Goal: Browse casually: Explore the website without a specific task or goal

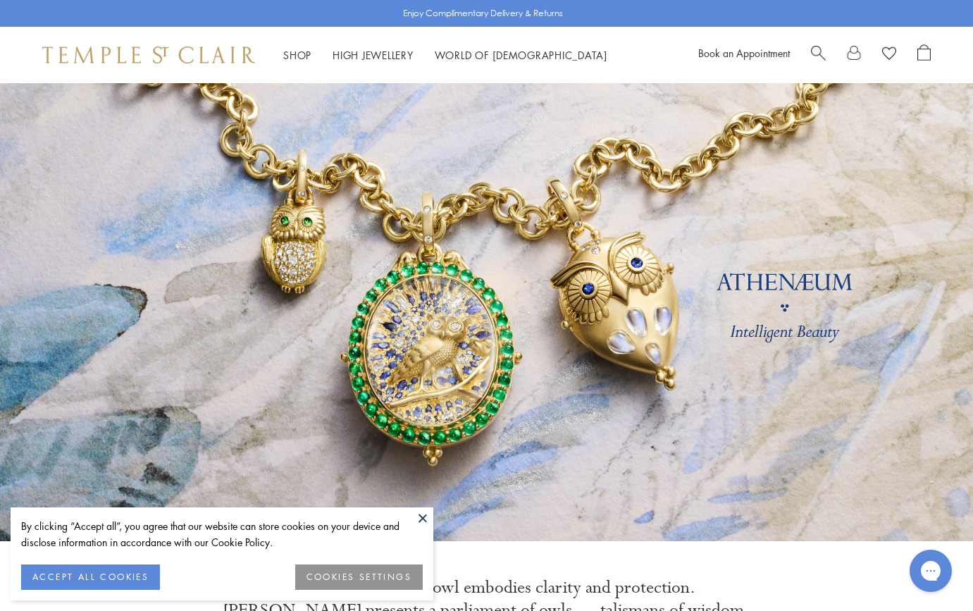
click at [814, 50] on span "Search" at bounding box center [818, 51] width 15 height 15
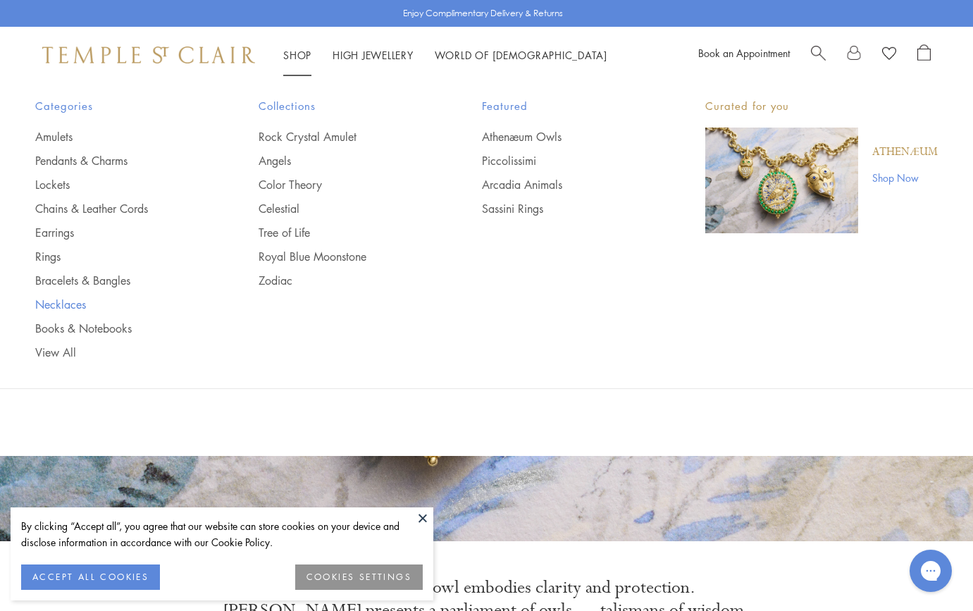
type input "**********"
click at [71, 301] on link "Necklaces" at bounding box center [118, 304] width 167 height 15
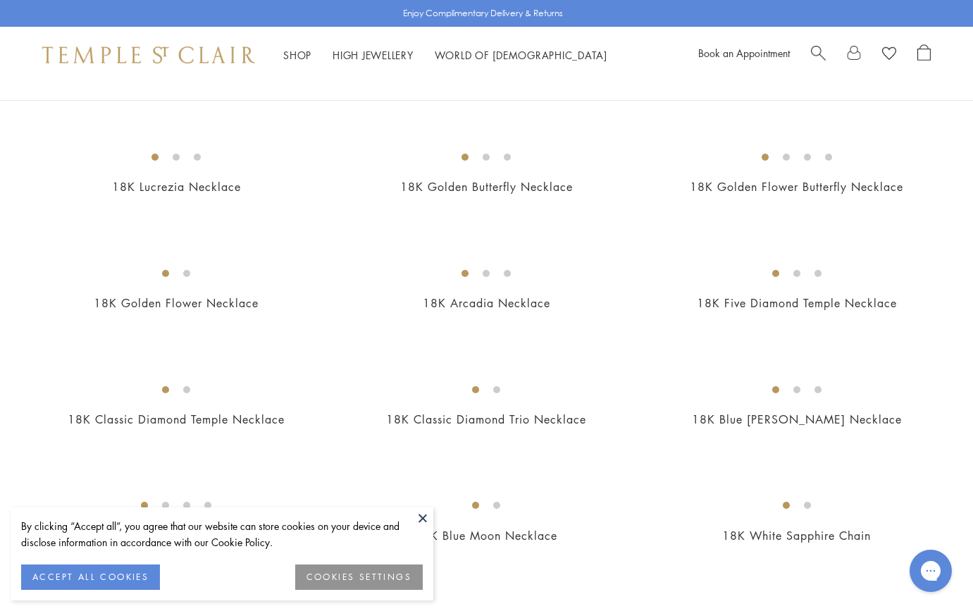
scroll to position [475, 0]
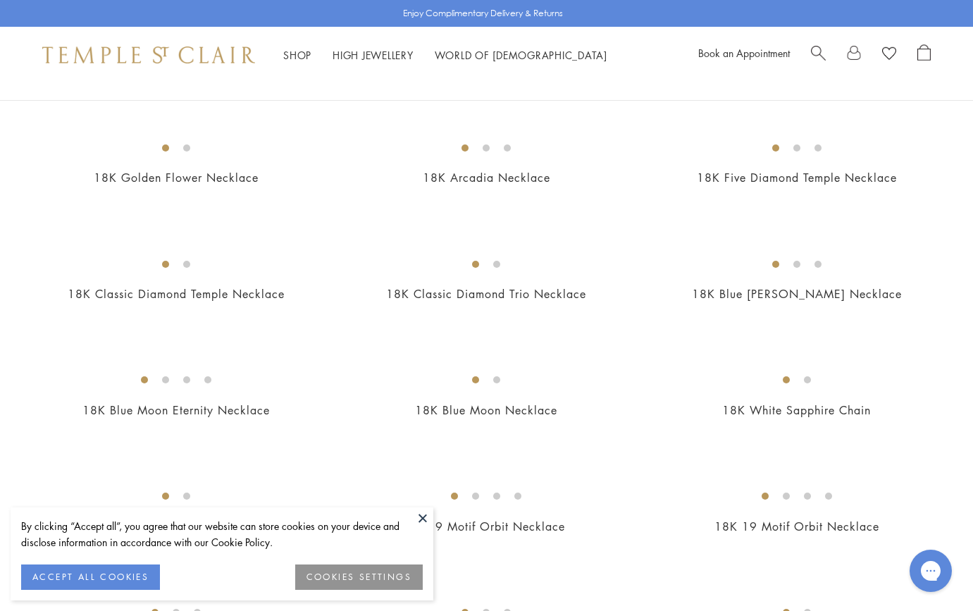
click at [425, 517] on button at bounding box center [422, 517] width 21 height 21
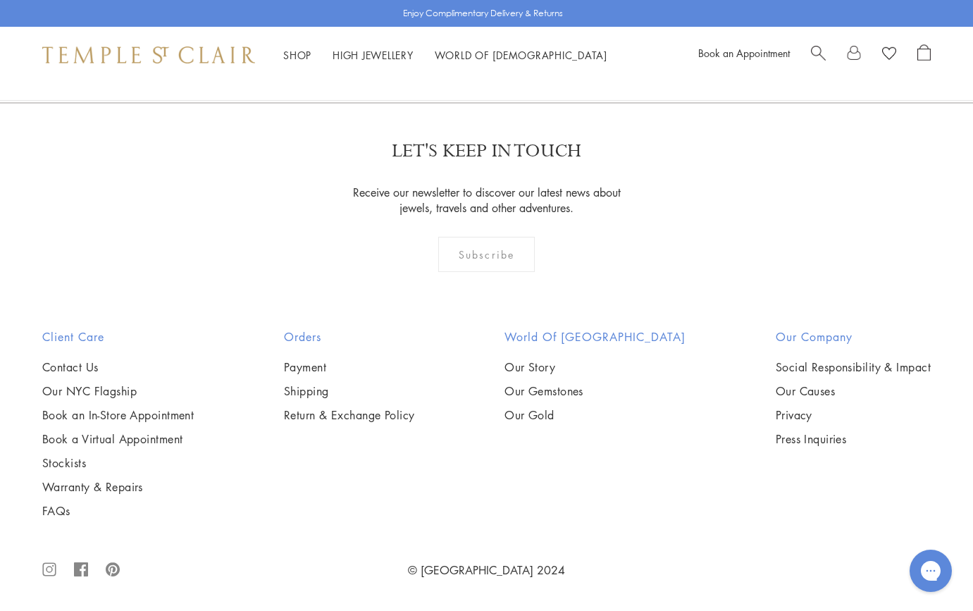
scroll to position [1993, 0]
click at [0, 0] on img at bounding box center [0, 0] width 0 height 0
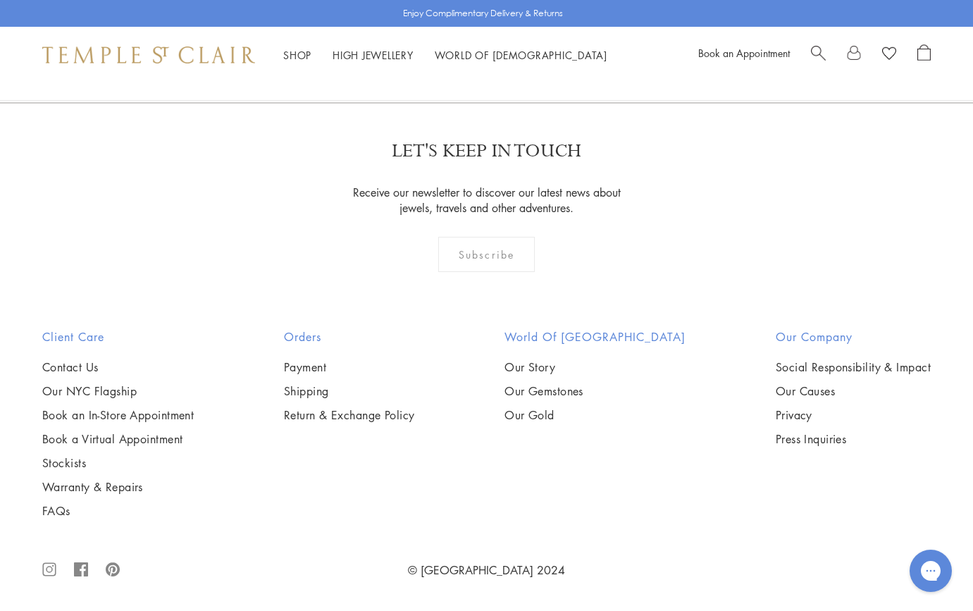
click at [0, 0] on img at bounding box center [0, 0] width 0 height 0
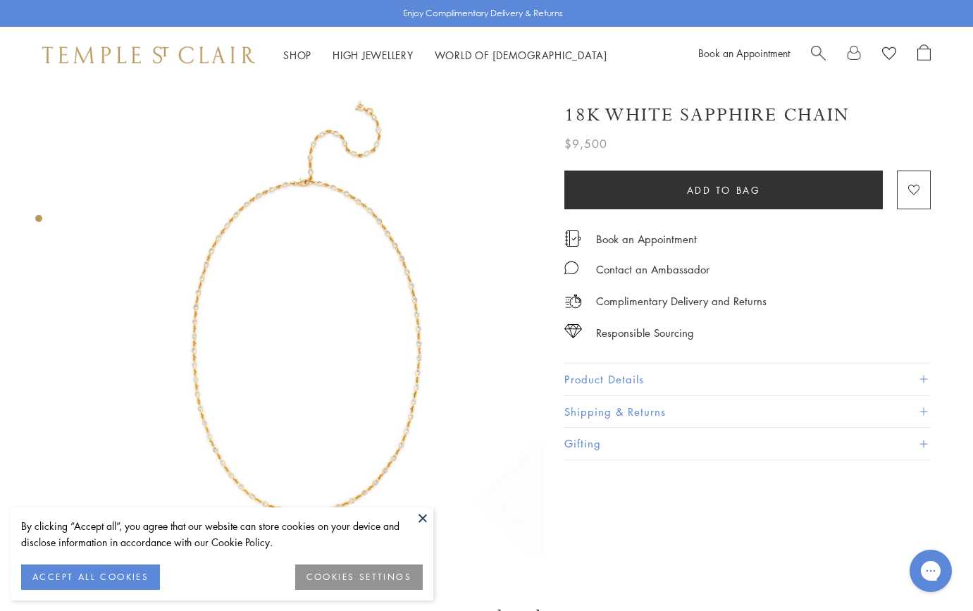
click at [404, 400] on img at bounding box center [306, 319] width 473 height 473
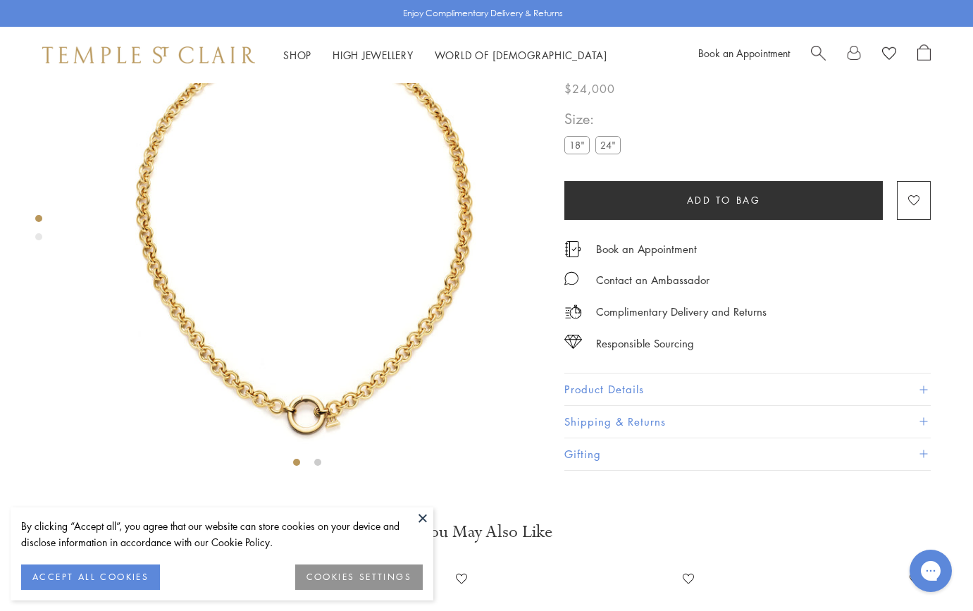
scroll to position [83, 0]
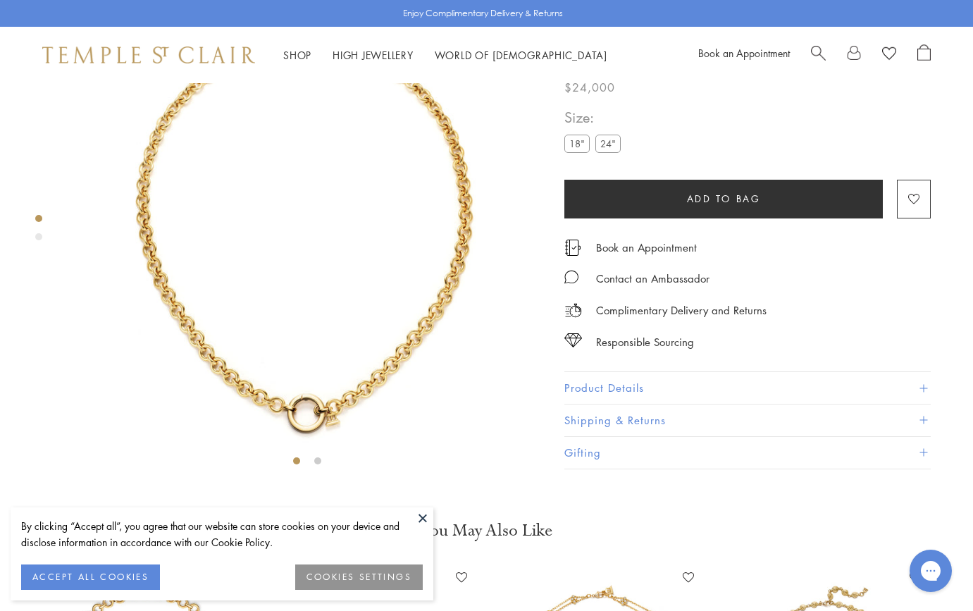
click at [419, 311] on img at bounding box center [306, 236] width 473 height 473
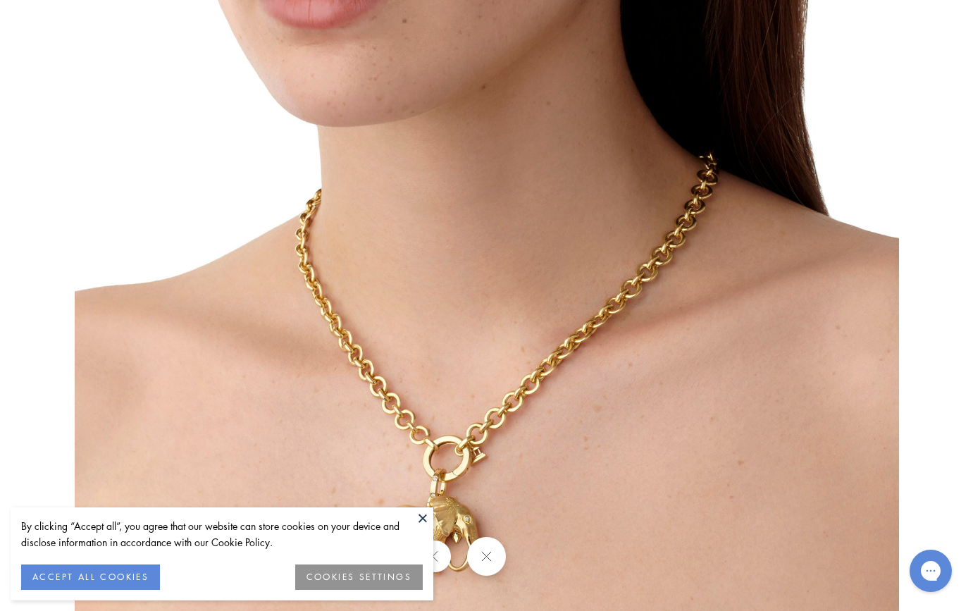
click at [425, 515] on button at bounding box center [422, 517] width 21 height 21
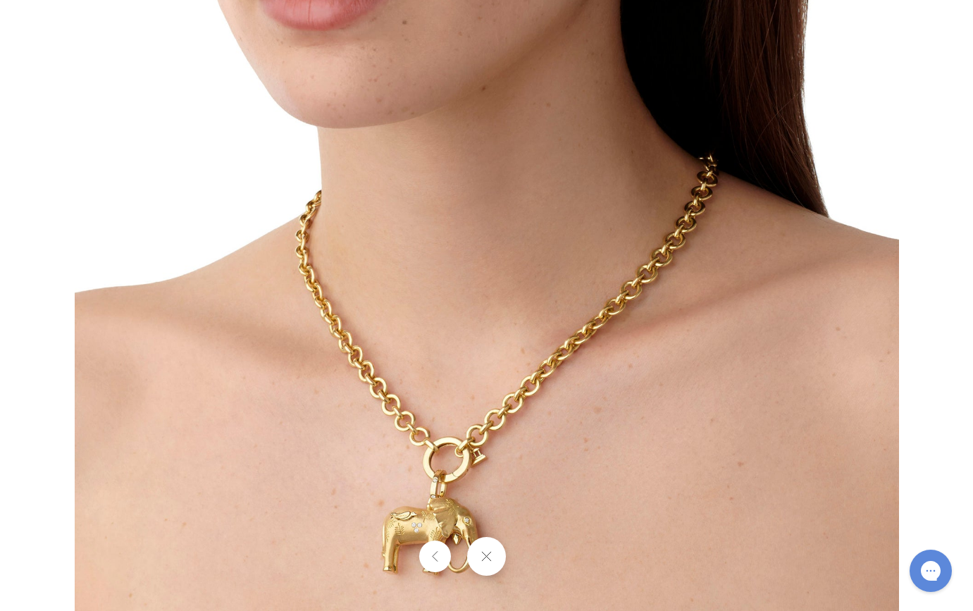
click at [487, 561] on button at bounding box center [486, 556] width 39 height 39
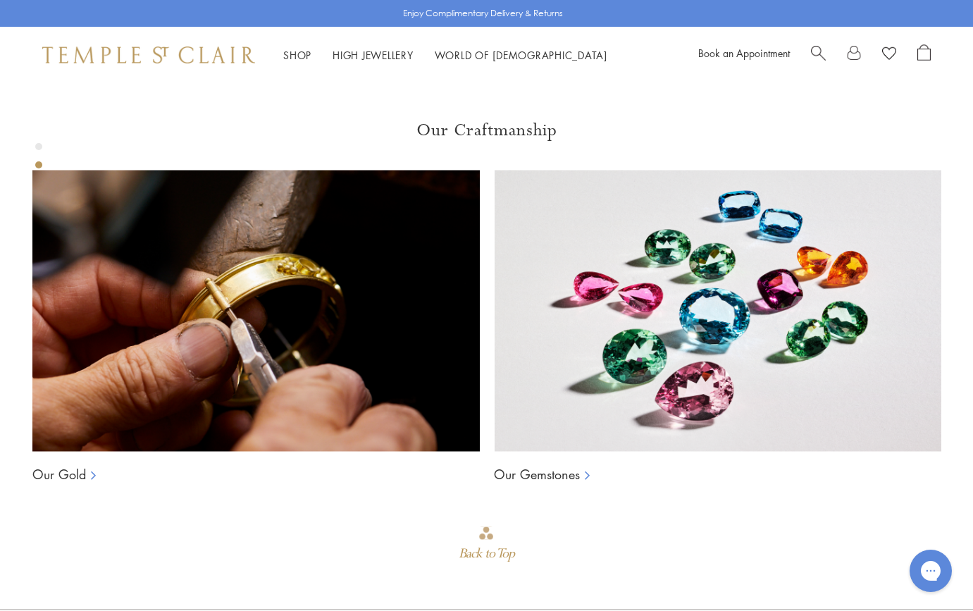
scroll to position [833, 0]
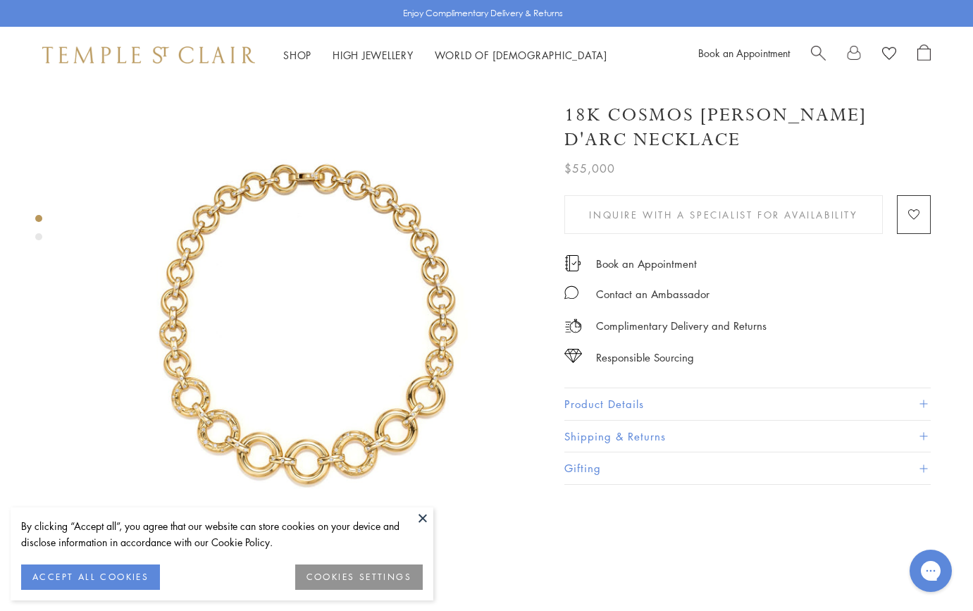
click at [414, 511] on button at bounding box center [422, 517] width 21 height 21
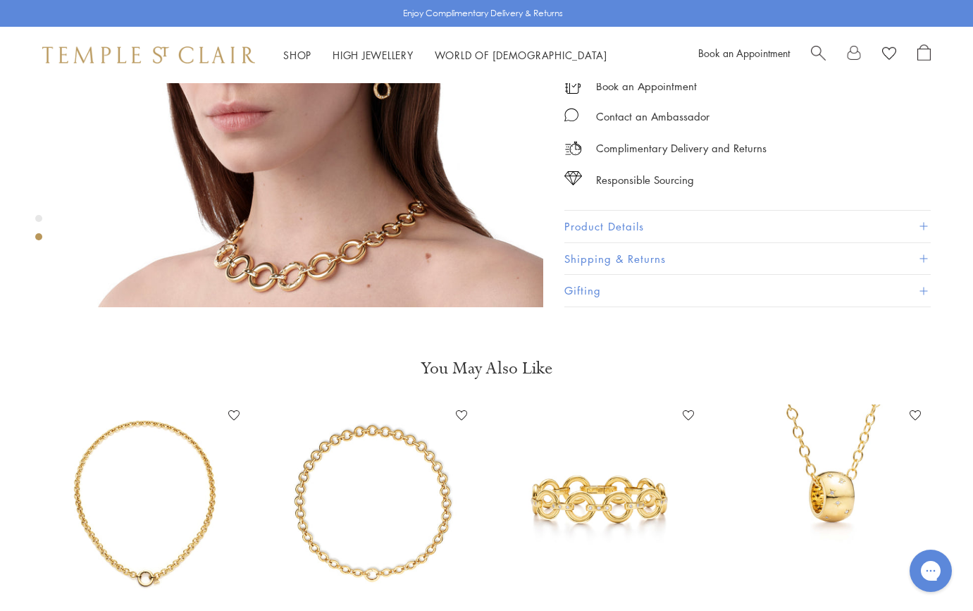
scroll to position [749, 0]
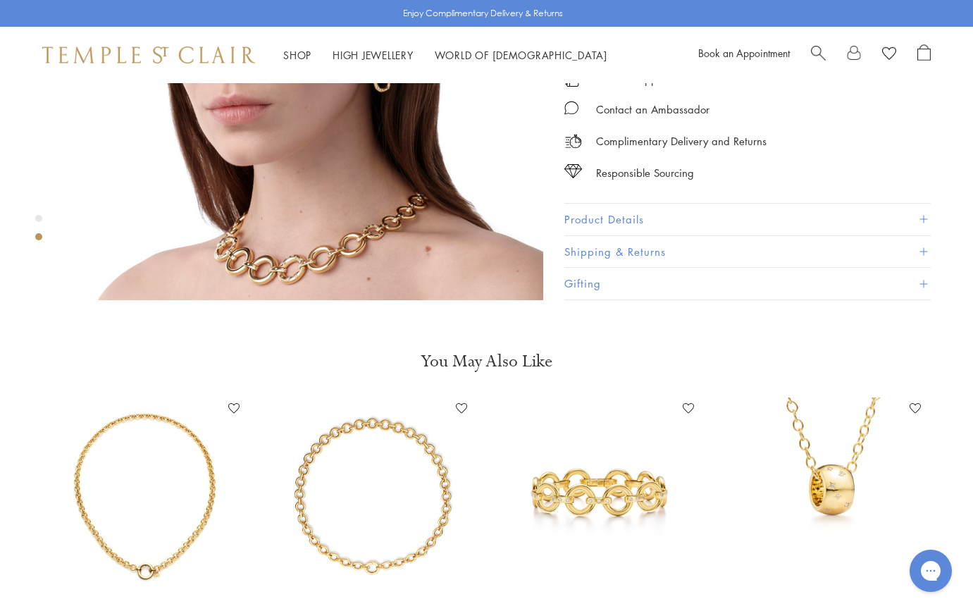
click at [637, 481] on img at bounding box center [600, 496] width 199 height 199
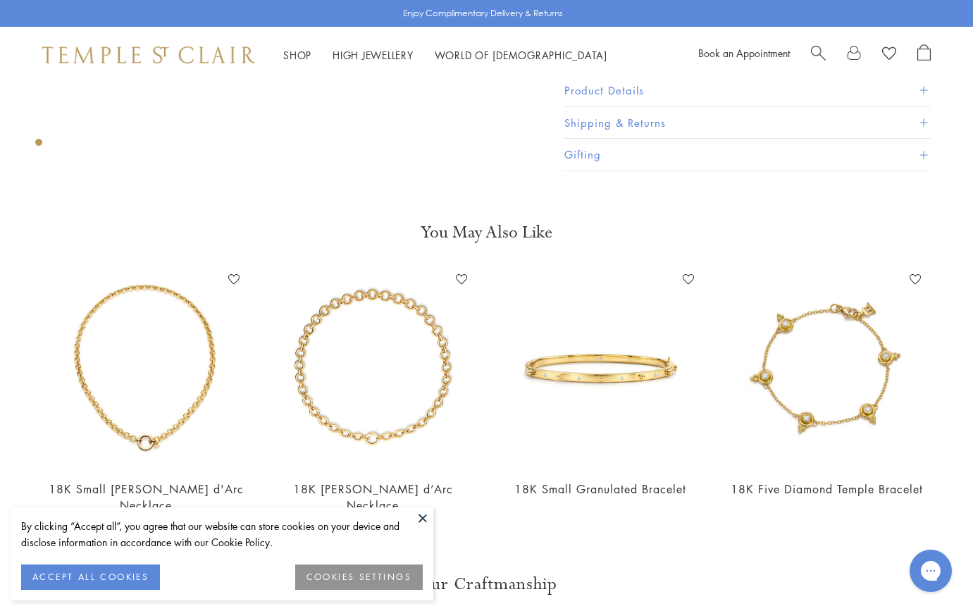
scroll to position [399, 0]
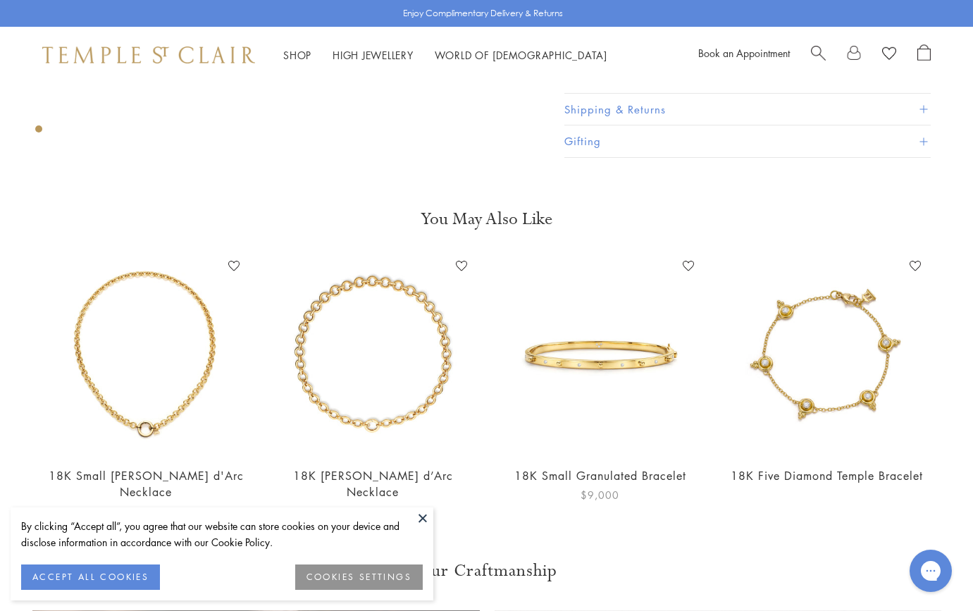
click at [622, 349] on img at bounding box center [600, 354] width 199 height 199
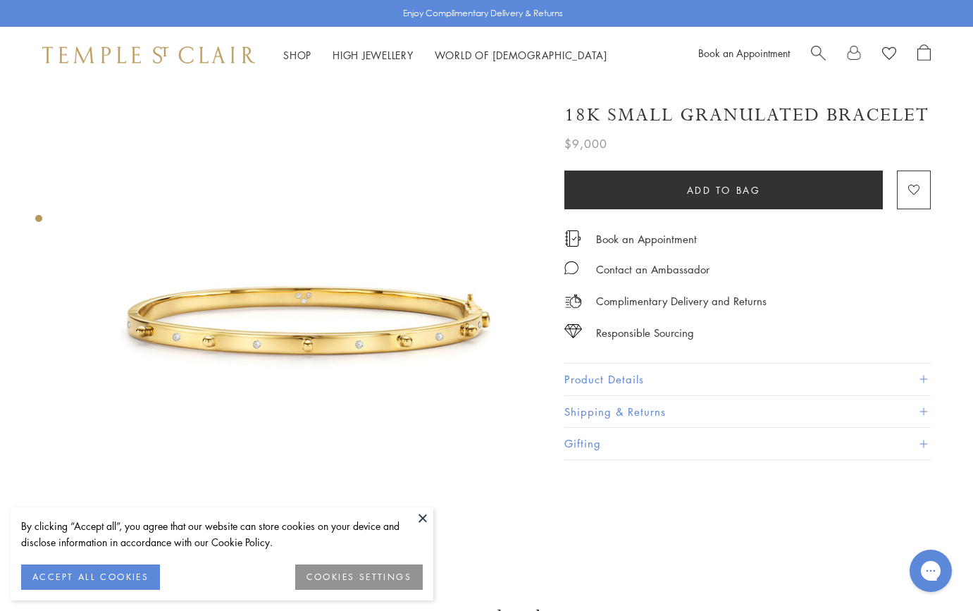
click at [430, 317] on img at bounding box center [306, 319] width 473 height 473
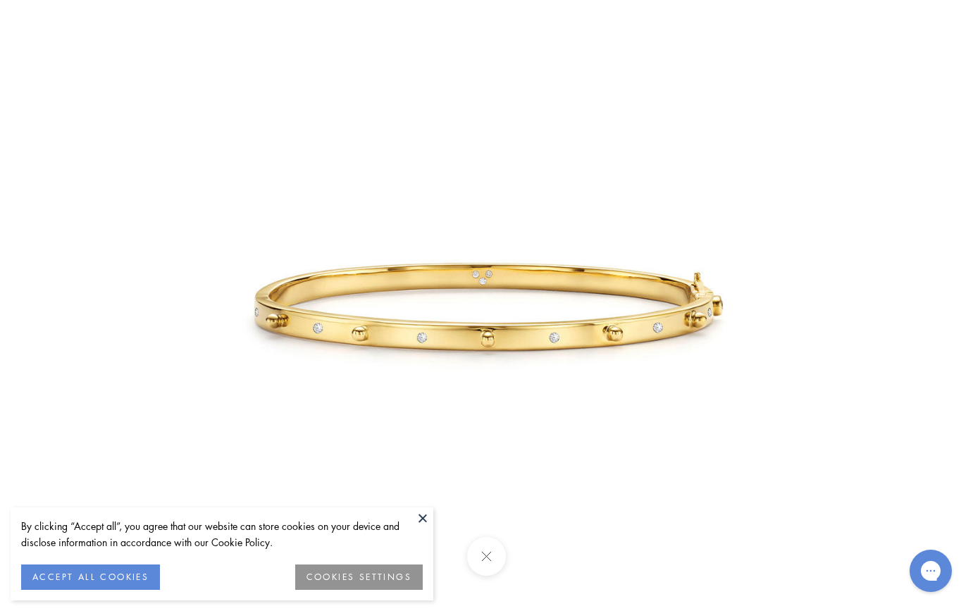
click at [539, 347] on img at bounding box center [486, 305] width 611 height 611
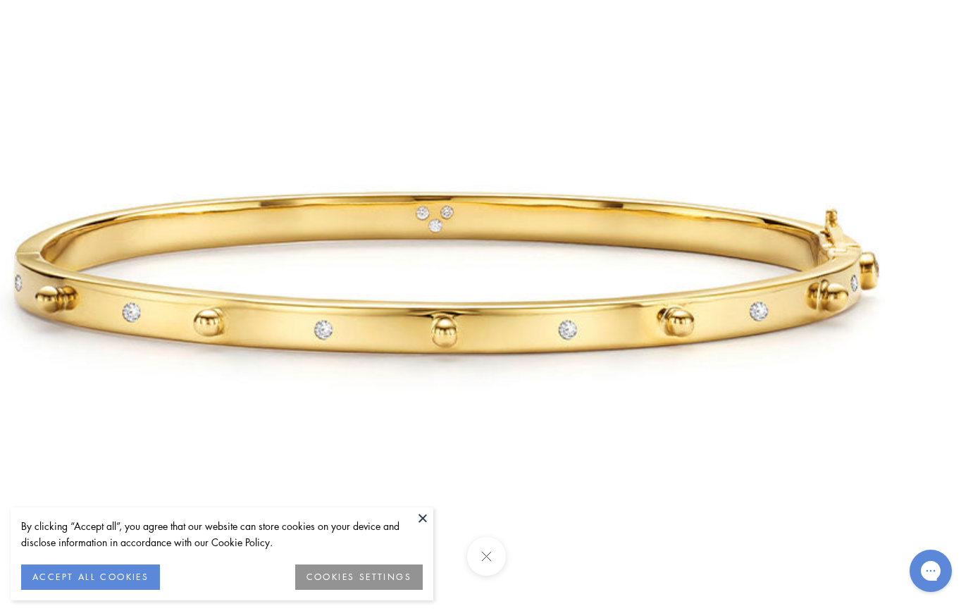
click at [422, 521] on button at bounding box center [422, 517] width 21 height 21
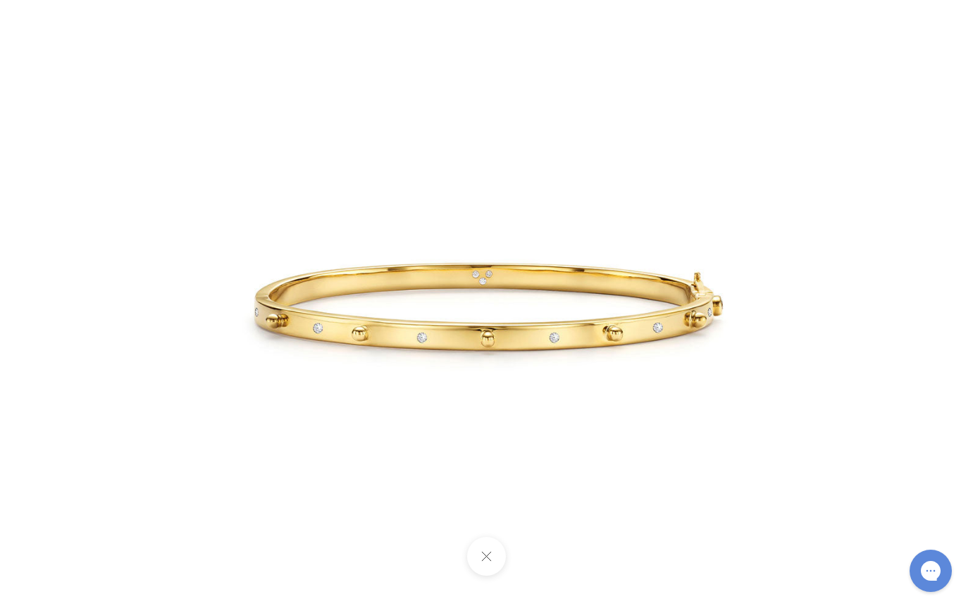
click at [487, 559] on button at bounding box center [486, 556] width 39 height 39
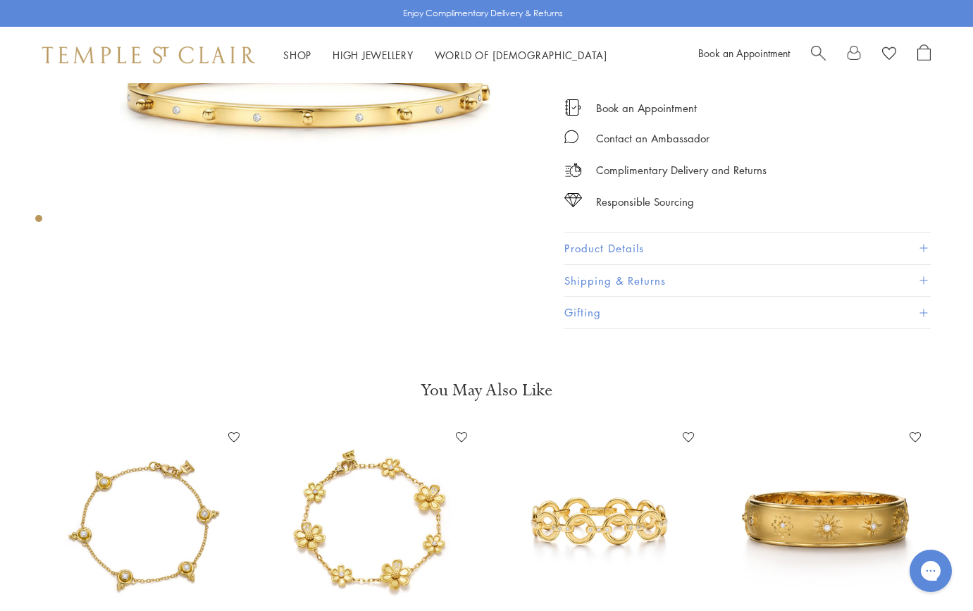
scroll to position [274, 0]
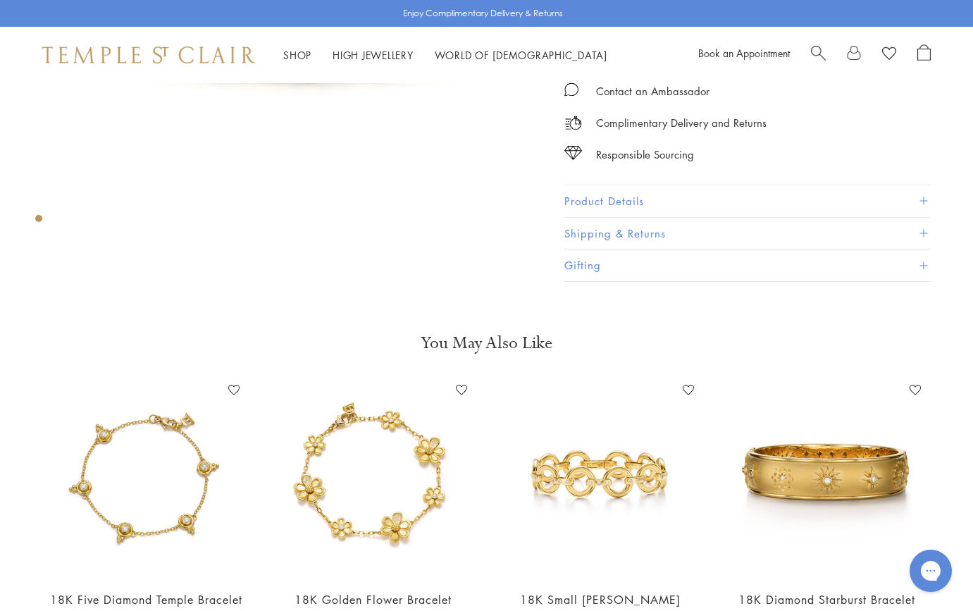
click at [588, 200] on button "Product Details" at bounding box center [747, 201] width 366 height 32
